Goal: Information Seeking & Learning: Learn about a topic

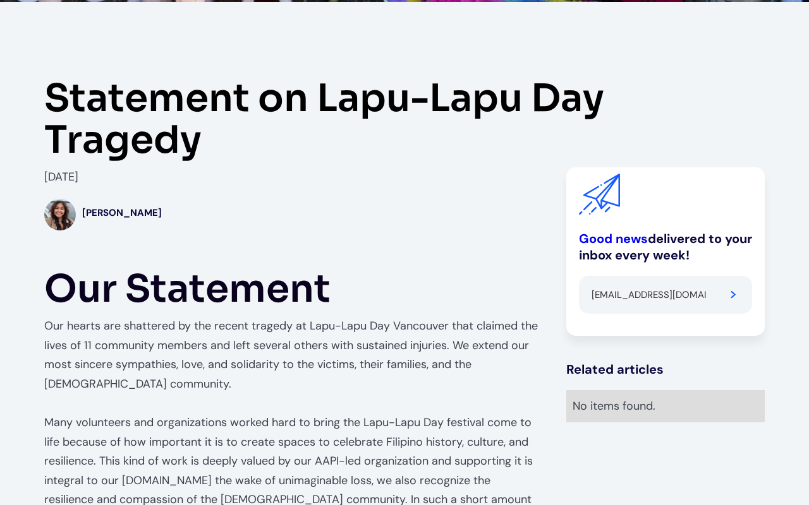
type input "[EMAIL_ADDRESS][DOMAIN_NAME]"
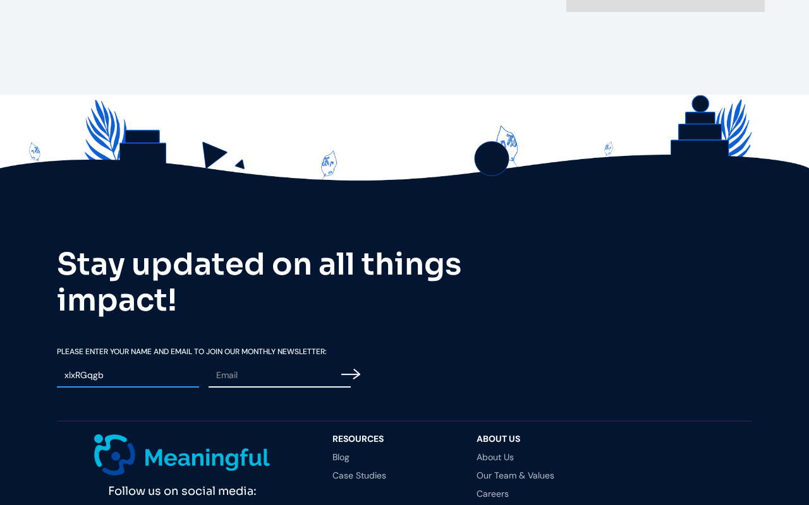
type input "xlxRGqgb"
type input "[EMAIL_ADDRESS][DOMAIN_NAME]"
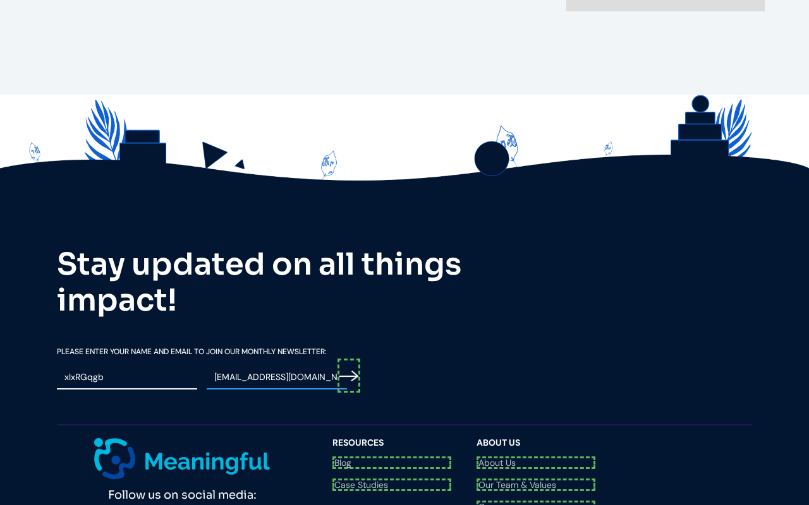
type input "Please wait..."
type input "[EMAIL_ADDRESS][DOMAIN_NAME]"
click at [351, 359] on input "Email Form" at bounding box center [348, 376] width 23 height 35
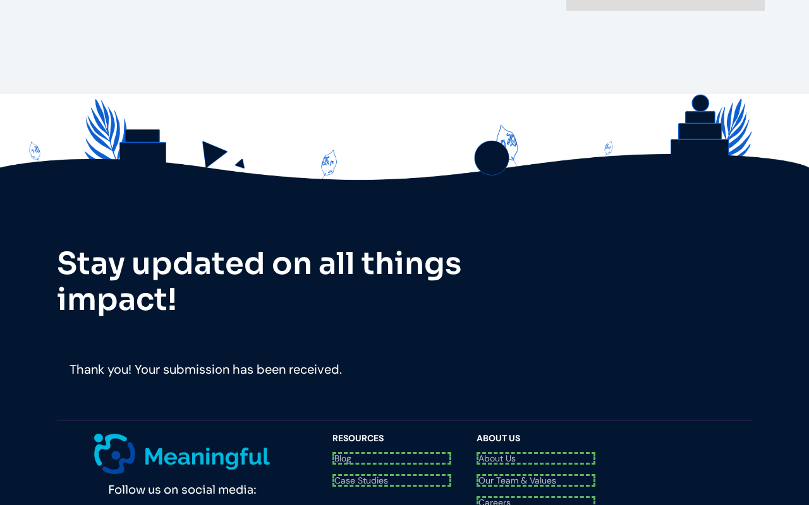
click at [205, 434] on div "Follow us on social media: Questions? Reach us at [EMAIL_ADDRESS][DOMAIN_NAME]" at bounding box center [188, 497] width 263 height 127
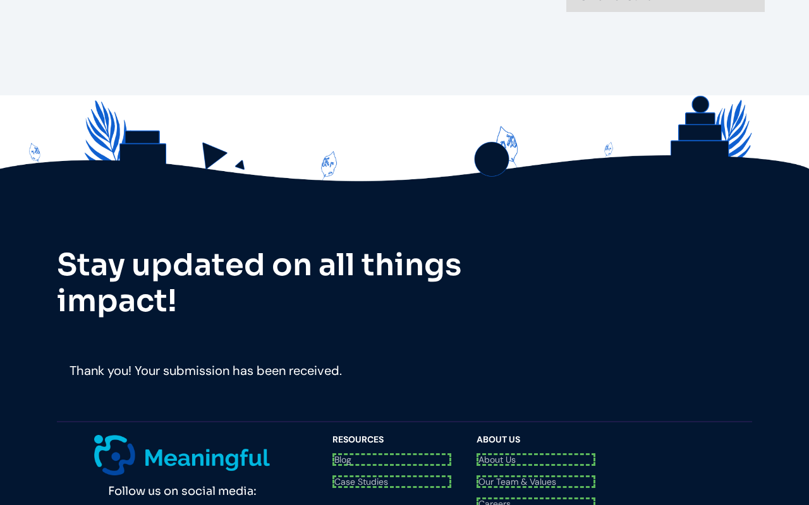
click at [392, 454] on link "Blog" at bounding box center [391, 460] width 119 height 13
click at [392, 472] on link "Case Studies" at bounding box center [391, 478] width 119 height 13
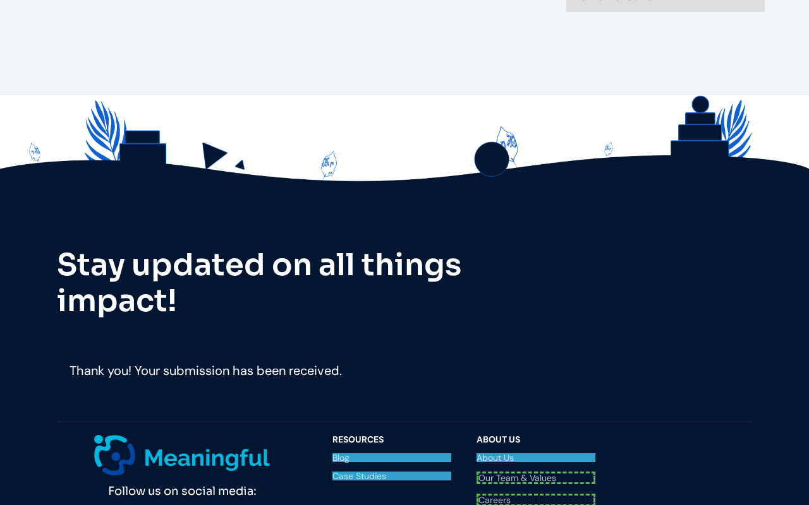
click at [536, 454] on link "About Us" at bounding box center [535, 458] width 119 height 9
click at [536, 472] on link "Our Team & Values" at bounding box center [535, 478] width 119 height 13
click at [536, 490] on link "Careers" at bounding box center [535, 496] width 119 height 13
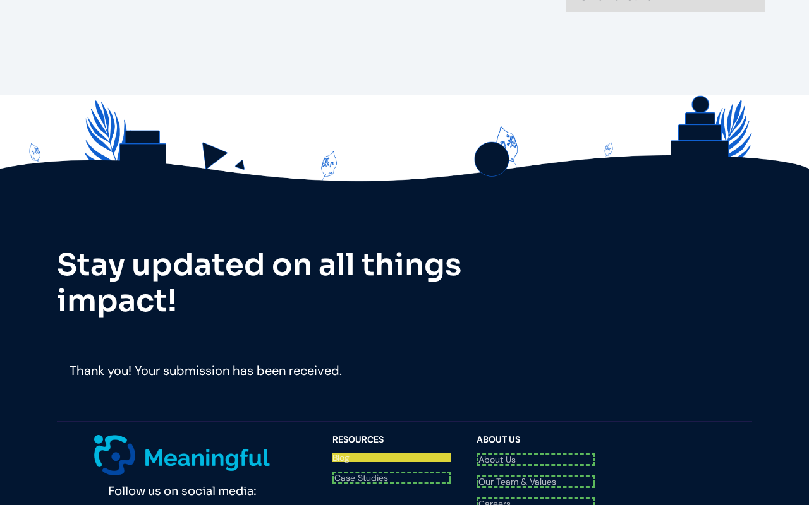
scroll to position [1634, 0]
